Goal: Task Accomplishment & Management: Manage account settings

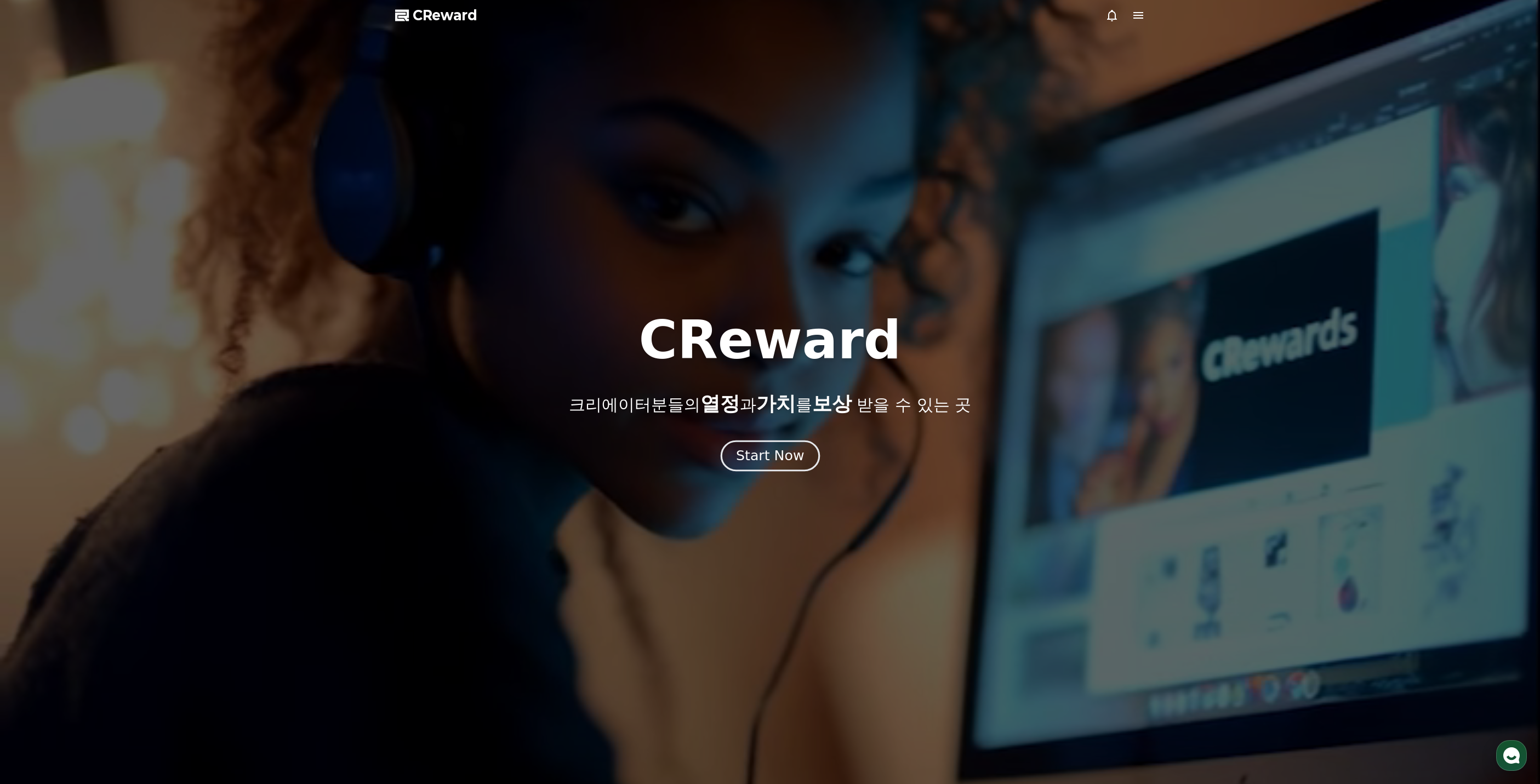
click at [782, 470] on button "Start Now" at bounding box center [770, 455] width 99 height 31
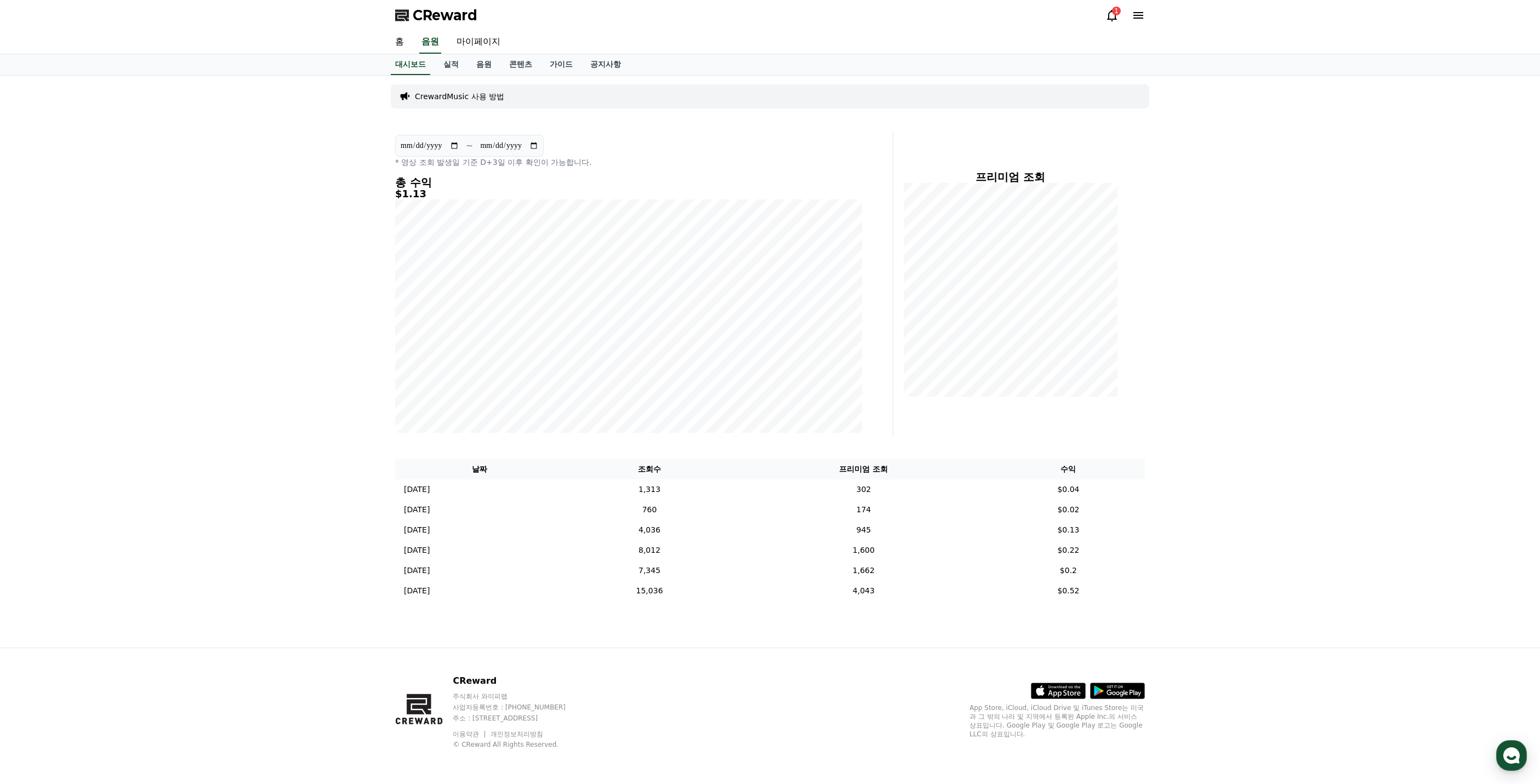
click at [1108, 8] on div "1" at bounding box center [1125, 15] width 40 height 18
click at [1108, 9] on icon at bounding box center [1112, 15] width 13 height 13
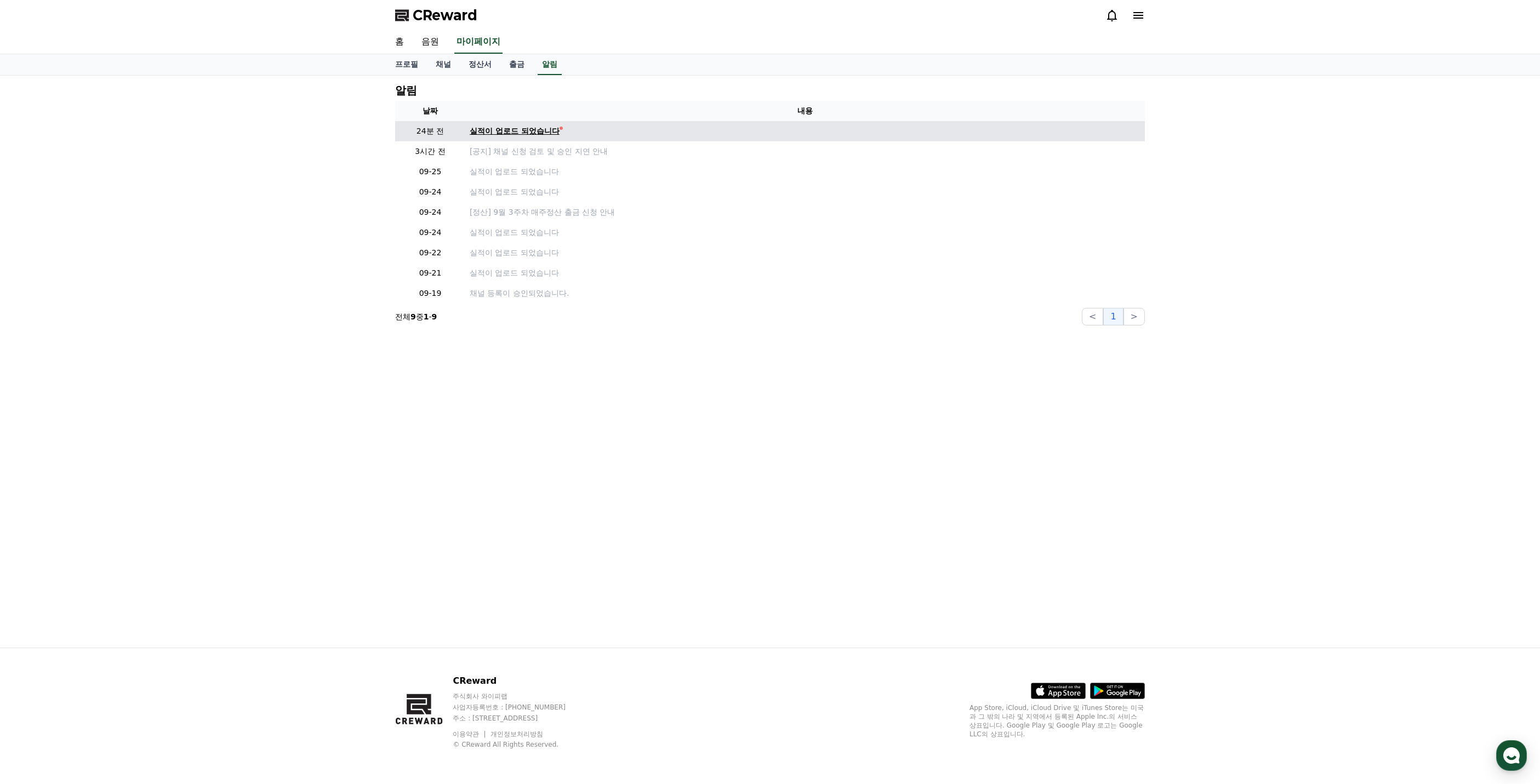
click at [504, 135] on div "실적이 업로드 되었습니다" at bounding box center [514, 131] width 89 height 12
